Goal: Complete application form: Complete application form

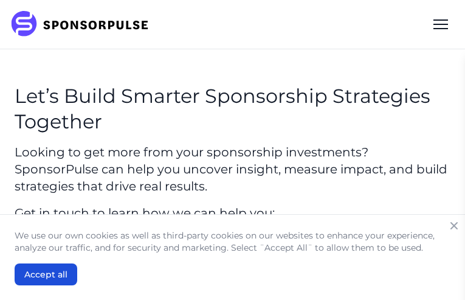
type input "sGxtYjukfXbDz"
type input "BWglnZclwO"
type input "[EMAIL_ADDRESS][DOMAIN_NAME]"
type input "ByqYlwCAUbjHizK"
type input "cDWRhqgdZ"
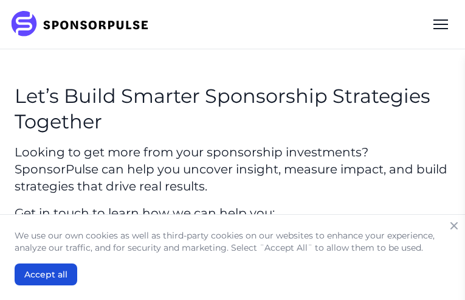
checkbox input "true"
type input "UlimlXLf"
type input "udekAZwQ"
type input "[EMAIL_ADDRESS][DOMAIN_NAME]"
type input "uEzzAGXrzjtKwq"
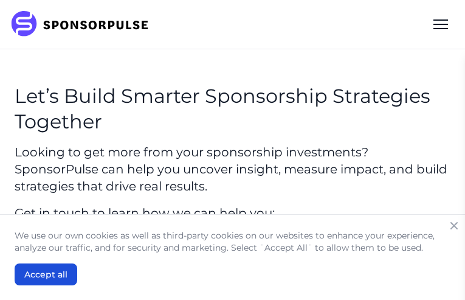
type input "bLfASBfKHfM"
